Goal: Task Accomplishment & Management: Complete application form

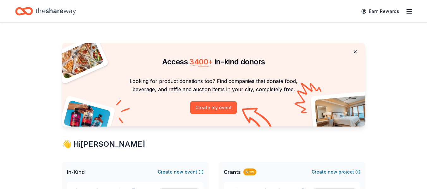
click at [355, 52] on button at bounding box center [355, 52] width 15 height 13
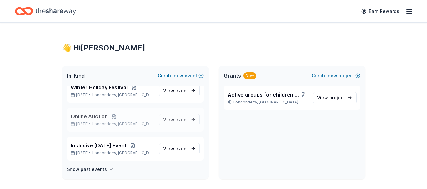
scroll to position [9, 0]
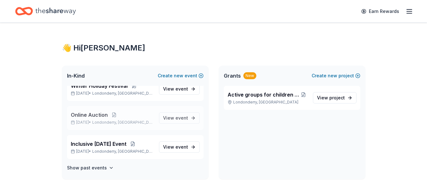
click at [90, 116] on span "Online Auction" at bounding box center [89, 115] width 37 height 8
click at [176, 121] on span "event" at bounding box center [182, 117] width 13 height 5
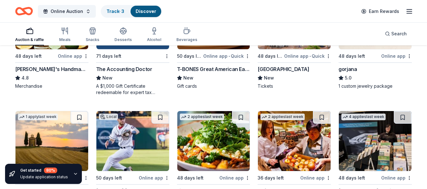
scroll to position [894, 0]
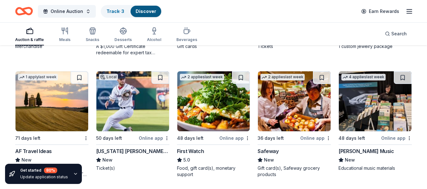
click at [362, 149] on div "Alfred Music" at bounding box center [366, 152] width 55 height 8
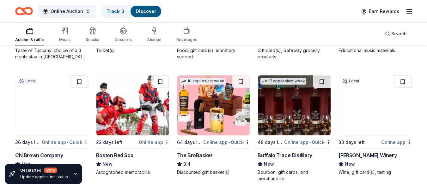
scroll to position [1020, 0]
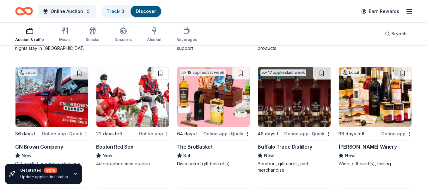
click at [198, 111] on img at bounding box center [213, 97] width 73 height 60
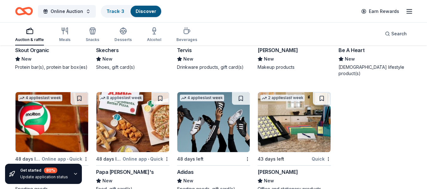
scroll to position [4410, 0]
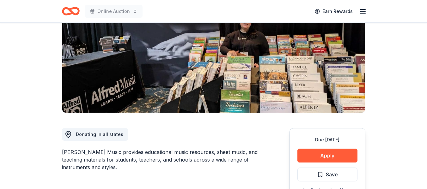
scroll to position [58, 0]
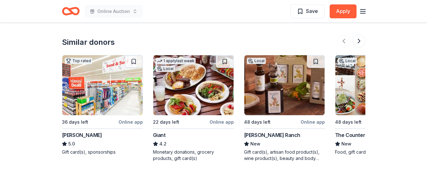
scroll to position [791, 0]
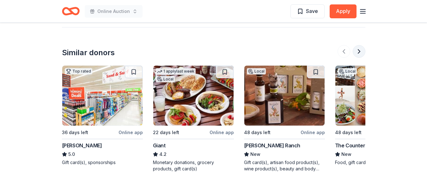
click at [359, 53] on button at bounding box center [359, 51] width 13 height 13
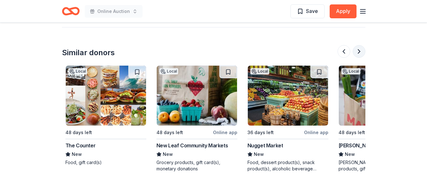
scroll to position [0, 273]
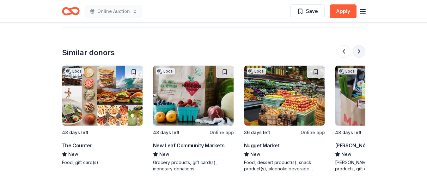
click at [359, 53] on button at bounding box center [359, 51] width 13 height 13
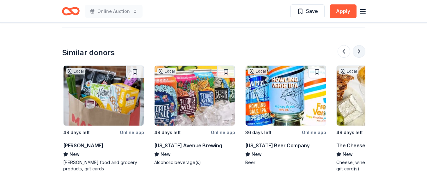
scroll to position [0, 547]
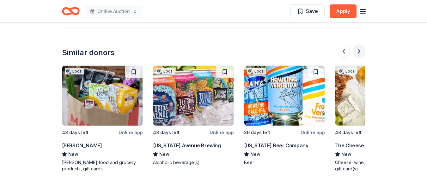
click at [359, 53] on button at bounding box center [359, 51] width 13 height 13
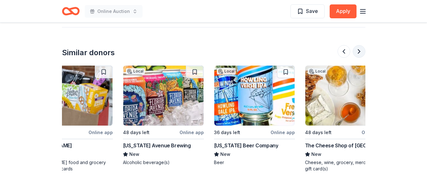
scroll to position [0, 597]
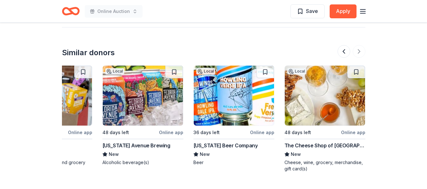
click at [142, 146] on div "Florida Avenue Brewing" at bounding box center [136, 146] width 68 height 8
click at [303, 146] on div "The Cheese Shop of Salem" at bounding box center [325, 146] width 81 height 8
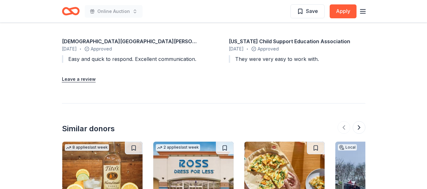
scroll to position [822, 0]
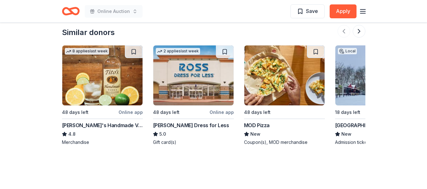
click at [216, 78] on img at bounding box center [193, 76] width 80 height 60
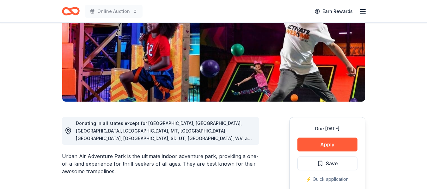
scroll to position [32, 0]
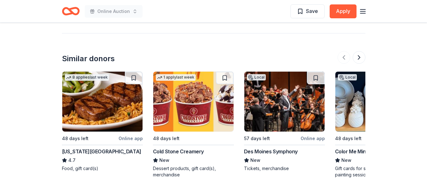
scroll to position [929, 0]
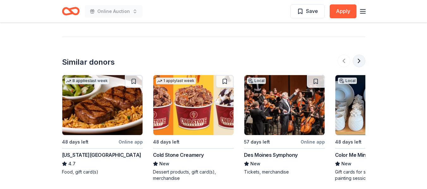
click at [357, 55] on button at bounding box center [359, 61] width 13 height 13
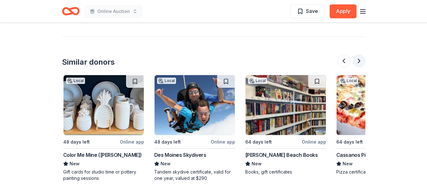
scroll to position [0, 273]
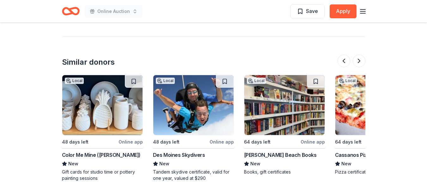
click at [188, 152] on div "Des Moines Skydivers" at bounding box center [179, 156] width 52 height 8
click at [357, 55] on button at bounding box center [359, 61] width 13 height 13
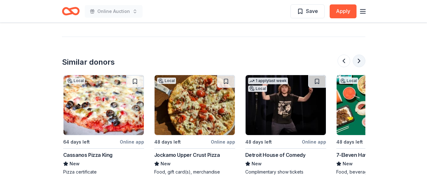
scroll to position [0, 547]
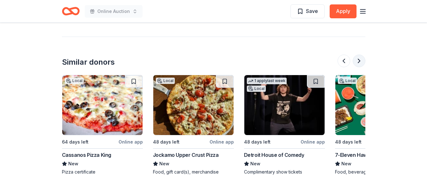
click at [357, 55] on button at bounding box center [359, 61] width 13 height 13
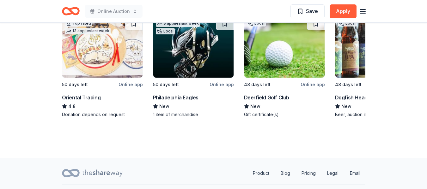
scroll to position [633, 0]
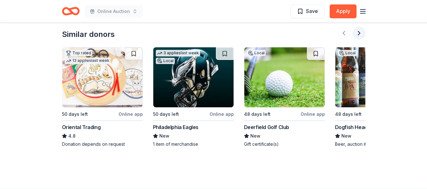
click at [360, 29] on button at bounding box center [359, 33] width 13 height 13
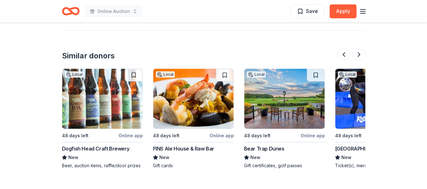
scroll to position [601, 0]
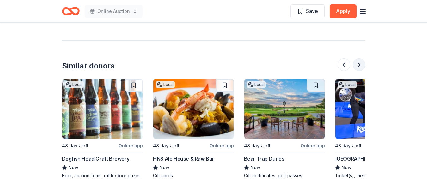
click at [360, 60] on button at bounding box center [359, 65] width 13 height 13
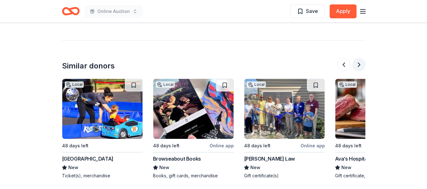
click at [360, 60] on button at bounding box center [359, 65] width 13 height 13
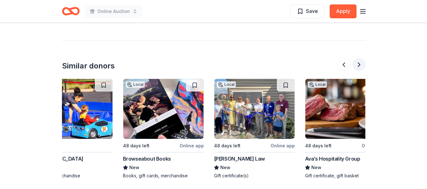
scroll to position [0, 597]
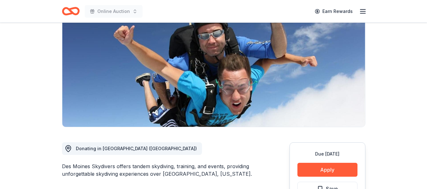
scroll to position [95, 0]
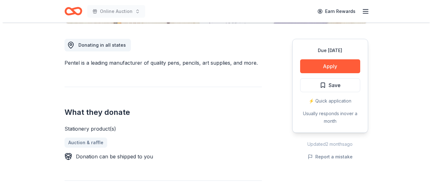
scroll to position [158, 0]
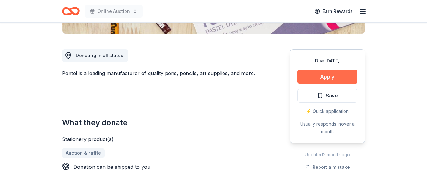
click at [310, 79] on button "Apply" at bounding box center [328, 77] width 60 height 14
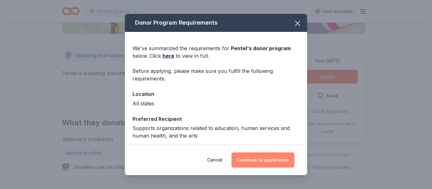
click at [251, 161] on button "Continue to application" at bounding box center [263, 160] width 63 height 15
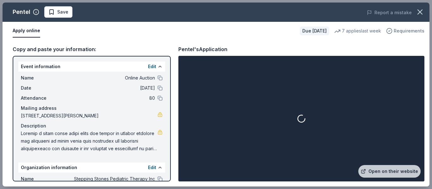
click at [400, 33] on span "Requirements" at bounding box center [409, 31] width 31 height 8
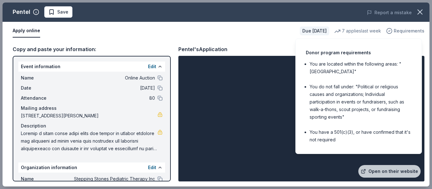
click at [400, 33] on span "Requirements" at bounding box center [409, 31] width 31 height 8
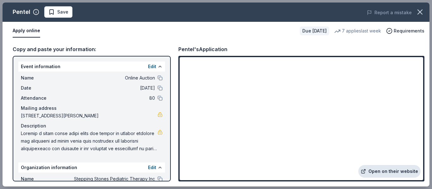
click at [380, 173] on link "Open on their website" at bounding box center [389, 171] width 62 height 13
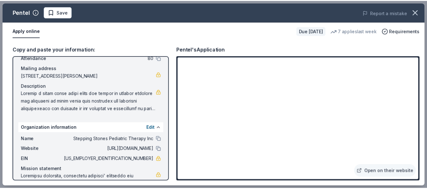
scroll to position [63, 0]
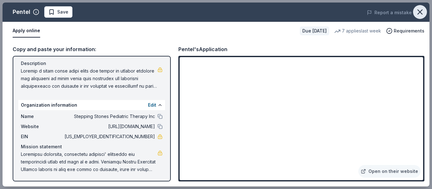
click at [418, 11] on icon "button" at bounding box center [420, 12] width 9 height 9
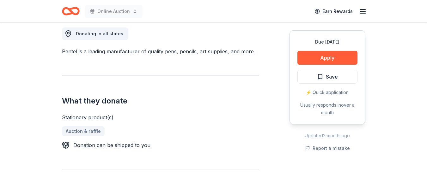
scroll to position [190, 0]
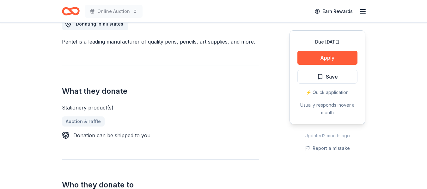
drag, startPoint x: 59, startPoint y: 107, endPoint x: 118, endPoint y: 107, distance: 58.5
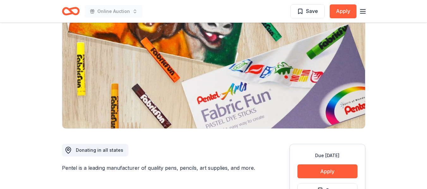
scroll to position [0, 0]
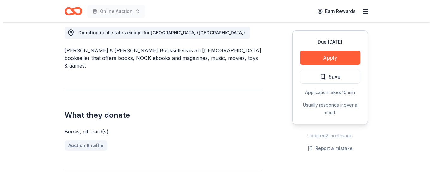
scroll to position [127, 0]
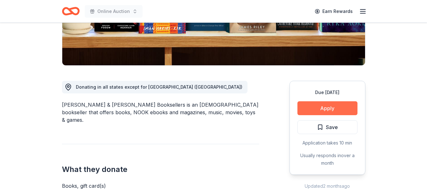
click at [316, 114] on button "Apply" at bounding box center [328, 109] width 60 height 14
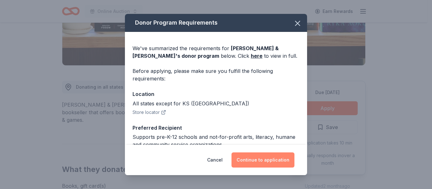
click at [282, 159] on button "Continue to application" at bounding box center [263, 160] width 63 height 15
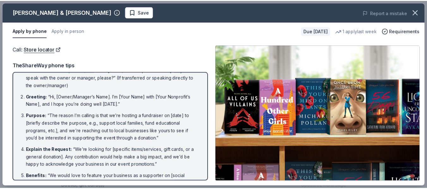
scroll to position [0, 0]
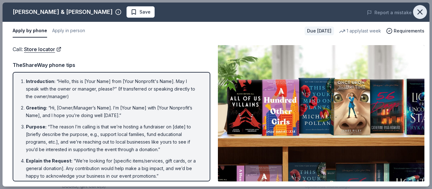
click at [418, 14] on icon "button" at bounding box center [420, 12] width 9 height 9
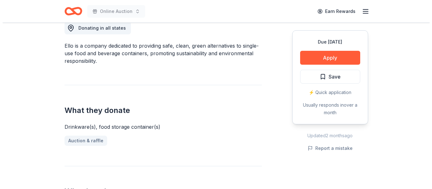
scroll to position [190, 0]
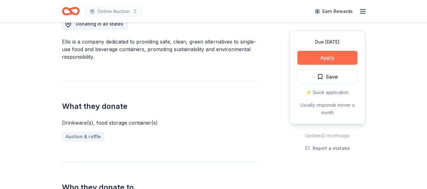
click at [339, 61] on button "Apply" at bounding box center [328, 58] width 60 height 14
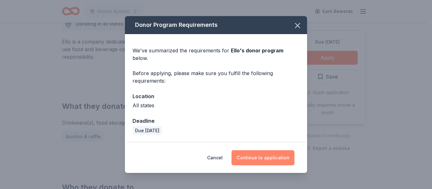
click at [242, 155] on button "Continue to application" at bounding box center [263, 158] width 63 height 15
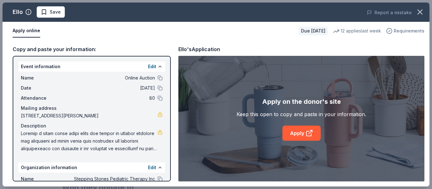
click at [400, 33] on span "Requirements" at bounding box center [409, 31] width 31 height 8
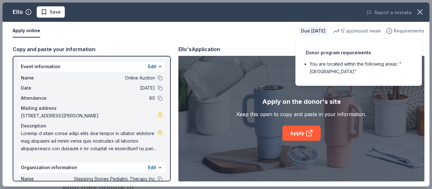
click at [400, 33] on span "Requirements" at bounding box center [409, 31] width 31 height 8
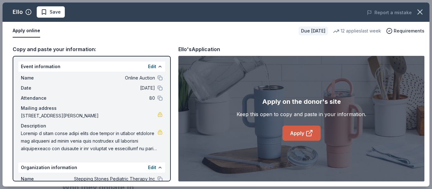
click at [300, 138] on link "Apply" at bounding box center [301, 133] width 38 height 15
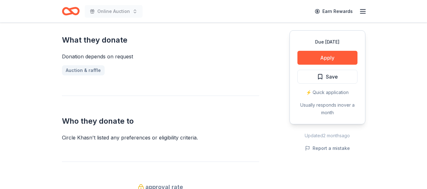
scroll to position [253, 0]
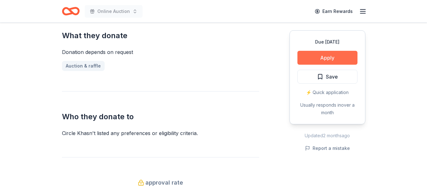
click at [325, 55] on button "Apply" at bounding box center [328, 58] width 60 height 14
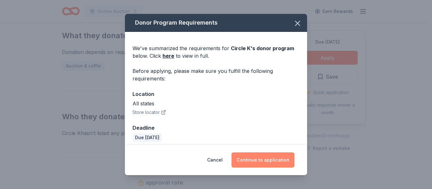
click at [263, 159] on button "Continue to application" at bounding box center [263, 160] width 63 height 15
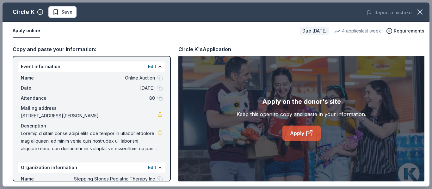
click at [303, 133] on link "Apply" at bounding box center [301, 133] width 38 height 15
click at [407, 30] on span "Requirements" at bounding box center [409, 31] width 31 height 8
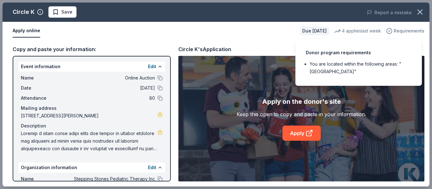
click at [407, 30] on span "Requirements" at bounding box center [409, 31] width 31 height 8
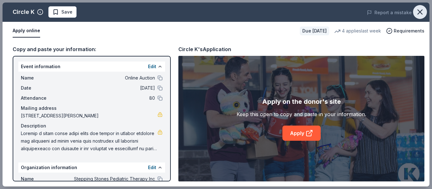
click at [425, 15] on button "button" at bounding box center [420, 12] width 14 height 14
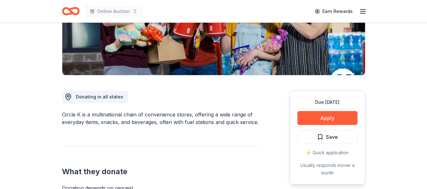
scroll to position [63, 0]
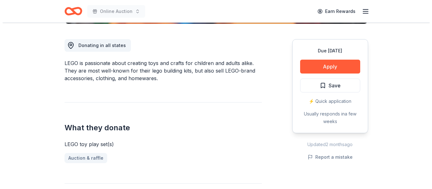
scroll to position [158, 0]
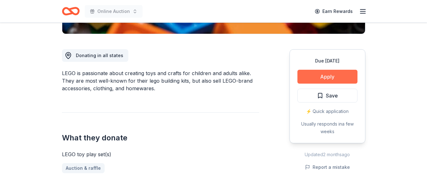
click at [312, 75] on button "Apply" at bounding box center [328, 77] width 60 height 14
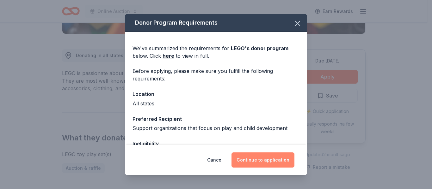
click at [258, 163] on button "Continue to application" at bounding box center [263, 160] width 63 height 15
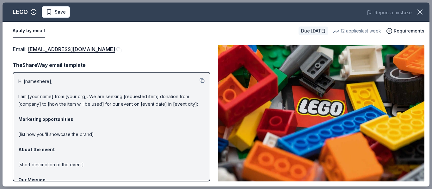
click at [76, 47] on div "Email : charity@lego.com" at bounding box center [112, 49] width 198 height 8
click at [115, 48] on button at bounding box center [118, 49] width 6 height 5
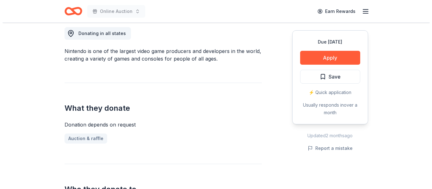
scroll to position [190, 0]
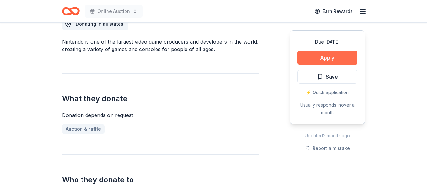
click at [318, 58] on button "Apply" at bounding box center [328, 58] width 60 height 14
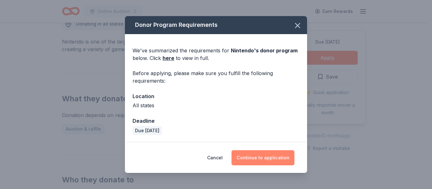
click at [260, 157] on button "Continue to application" at bounding box center [263, 158] width 63 height 15
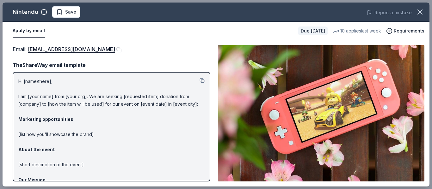
click at [121, 48] on button at bounding box center [118, 49] width 6 height 5
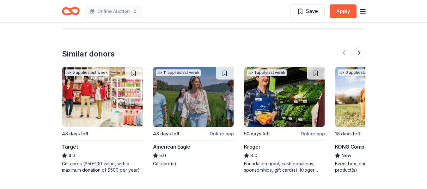
scroll to position [809, 0]
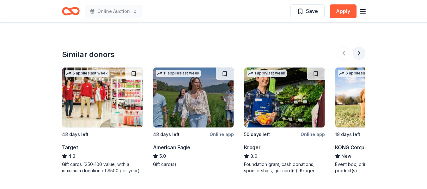
click at [363, 47] on button at bounding box center [359, 53] width 13 height 13
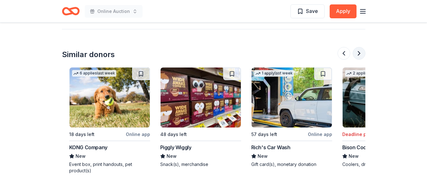
scroll to position [0, 273]
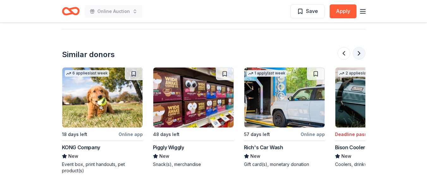
click at [363, 47] on button at bounding box center [359, 53] width 13 height 13
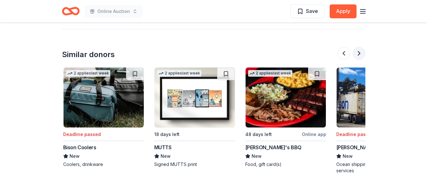
scroll to position [0, 547]
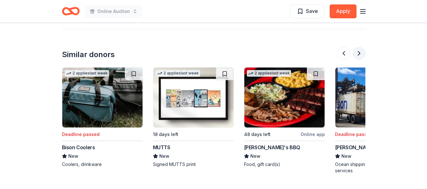
click at [363, 47] on button at bounding box center [359, 53] width 13 height 13
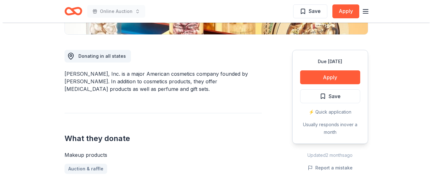
scroll to position [158, 0]
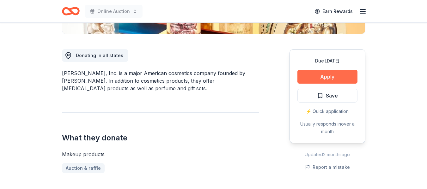
click at [319, 82] on button "Apply" at bounding box center [328, 77] width 60 height 14
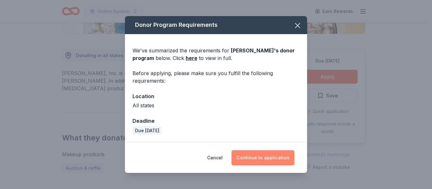
click at [269, 159] on button "Continue to application" at bounding box center [263, 158] width 63 height 15
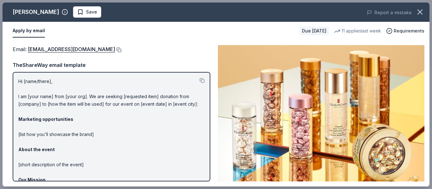
click at [120, 51] on button at bounding box center [118, 49] width 6 height 5
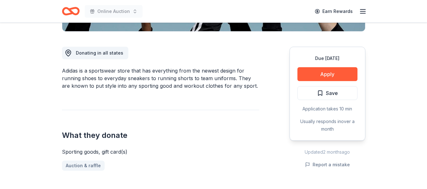
scroll to position [158, 0]
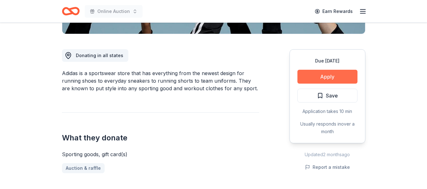
click at [351, 75] on button "Apply" at bounding box center [328, 77] width 60 height 14
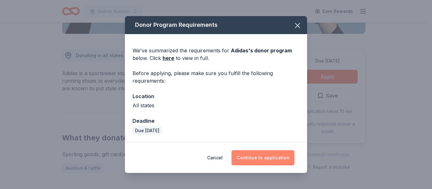
click at [282, 158] on button "Continue to application" at bounding box center [263, 158] width 63 height 15
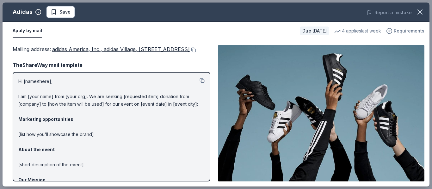
click at [400, 34] on span "Requirements" at bounding box center [409, 31] width 31 height 8
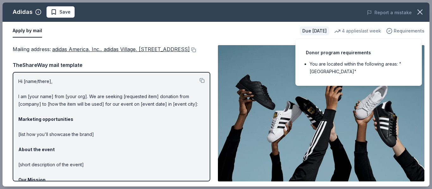
click at [400, 34] on span "Requirements" at bounding box center [409, 31] width 31 height 8
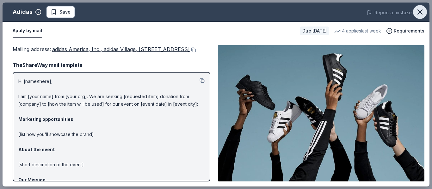
click at [421, 13] on icon "button" at bounding box center [420, 12] width 4 height 4
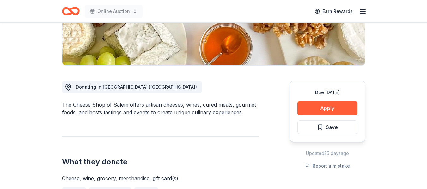
scroll to position [158, 0]
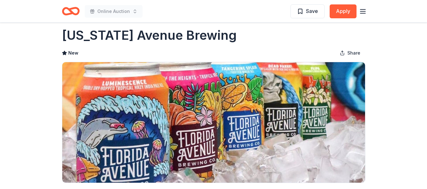
scroll to position [95, 0]
